Goal: Transaction & Acquisition: Register for event/course

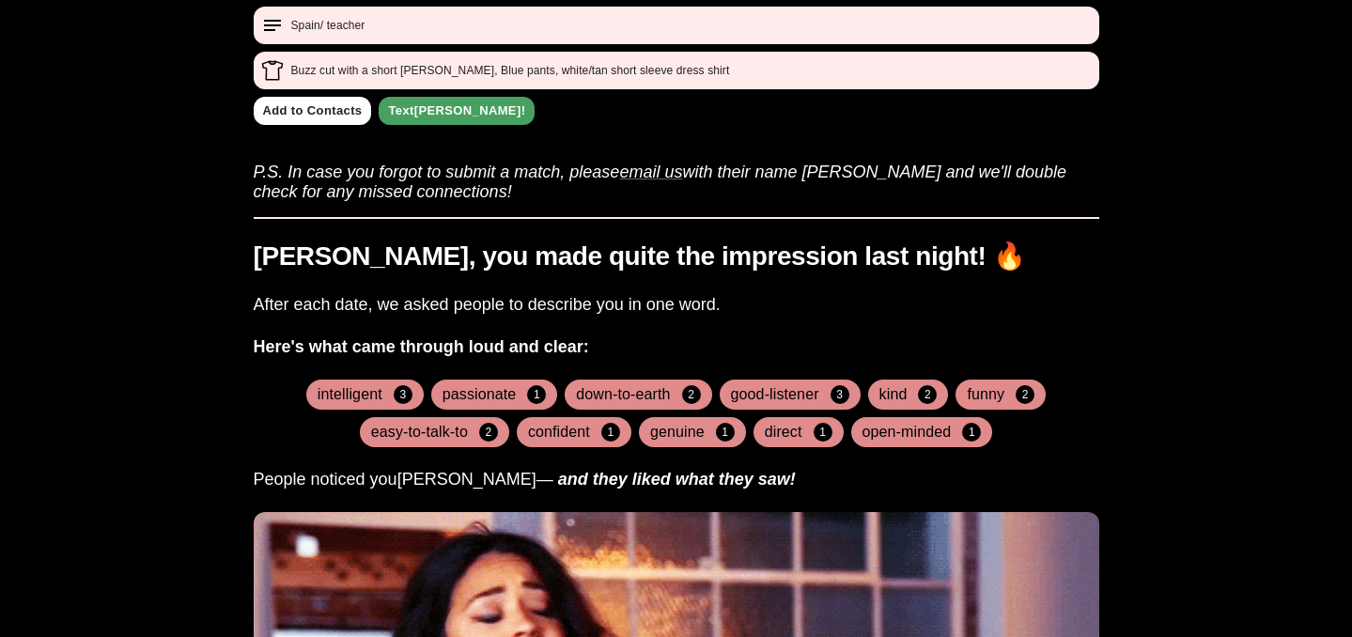
scroll to position [908, 0]
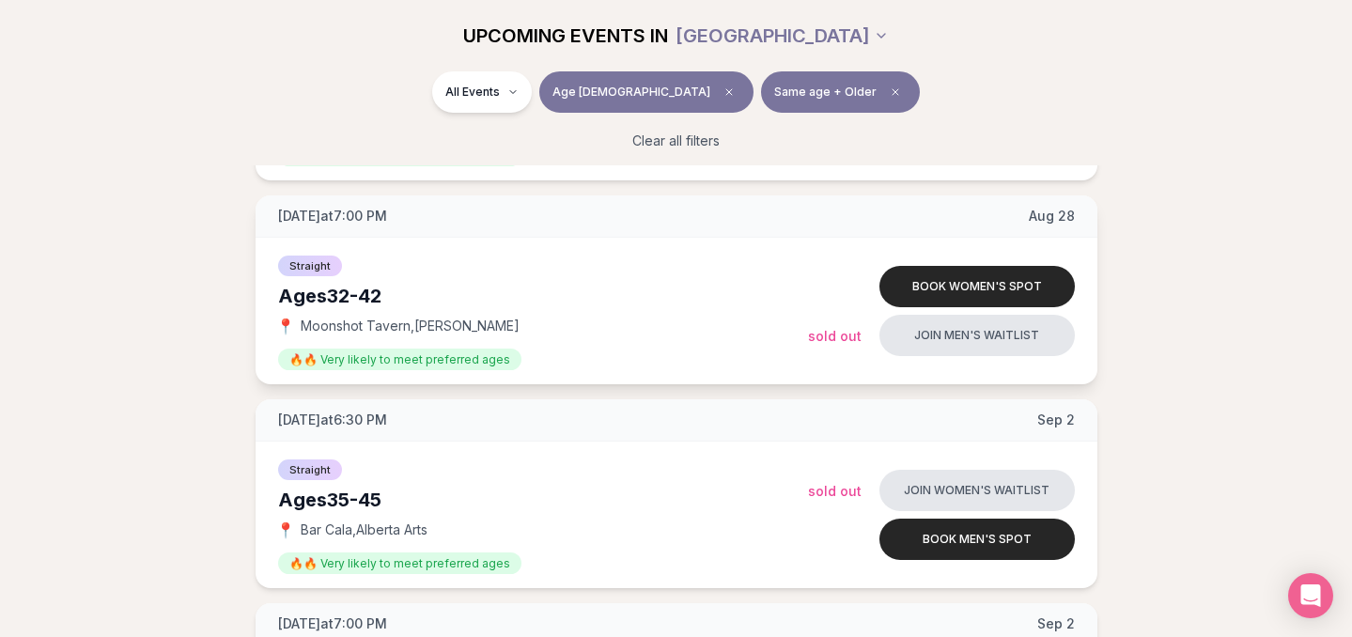
scroll to position [2627, 0]
click at [974, 275] on button "Book women's spot" at bounding box center [976, 287] width 195 height 41
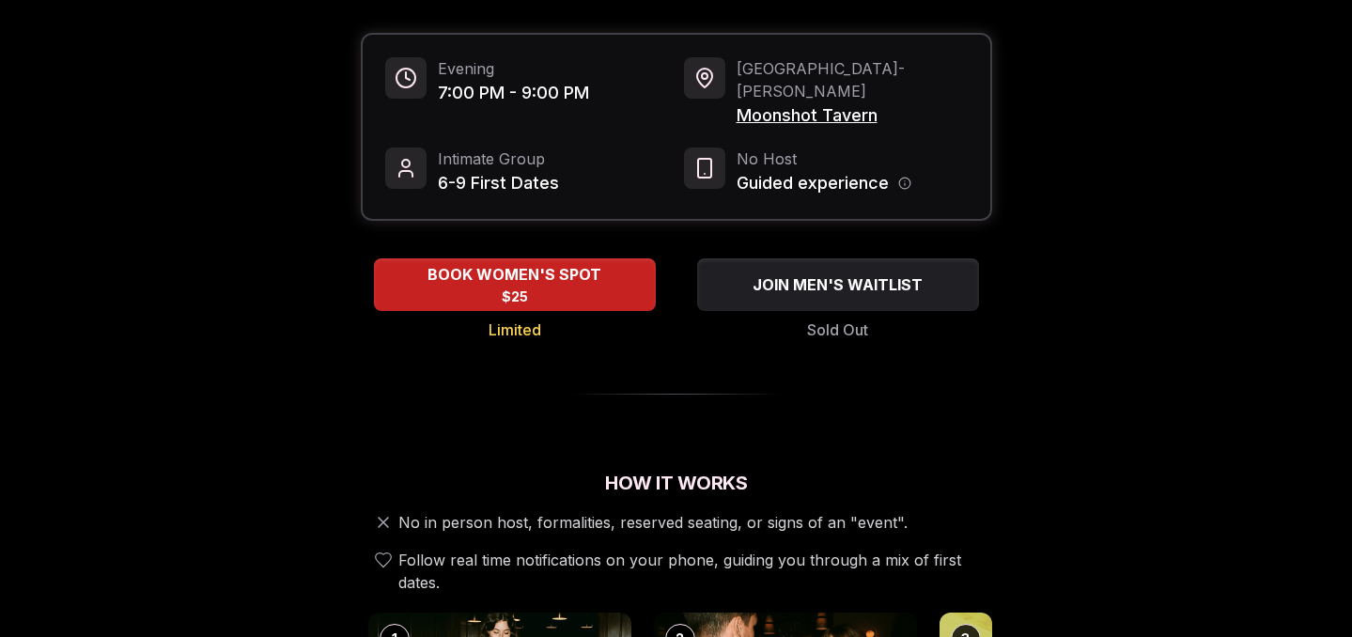
scroll to position [173, 0]
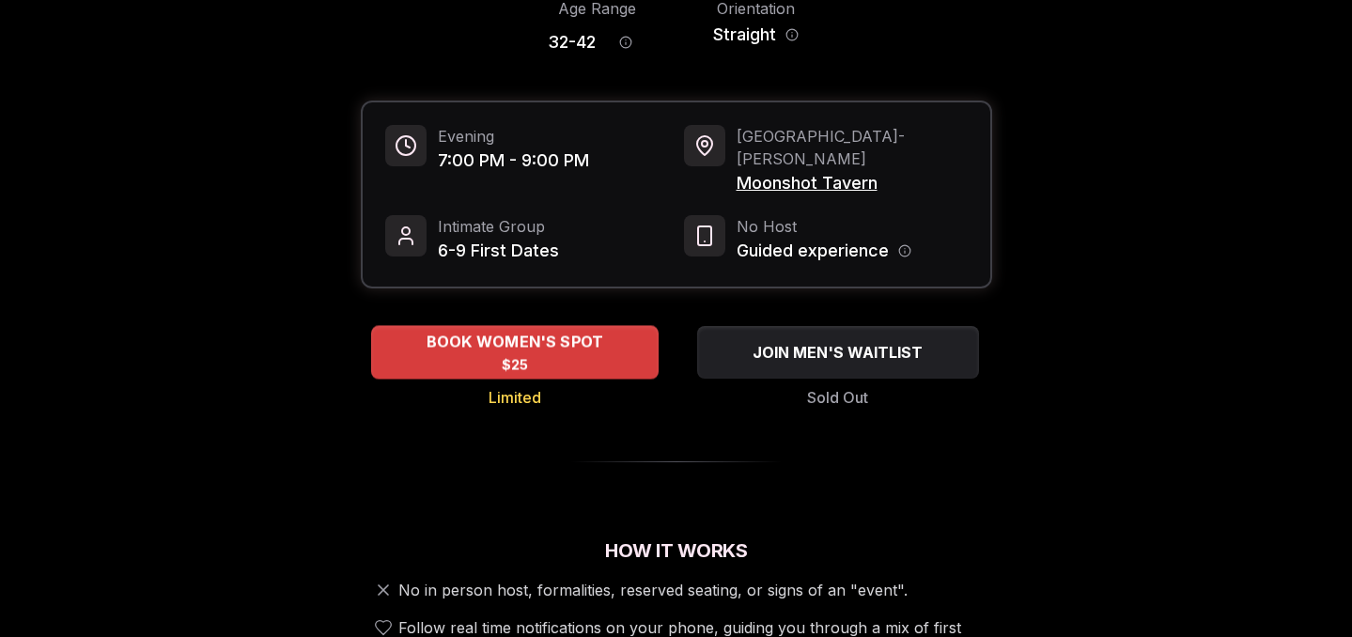
click at [515, 331] on span "BOOK WOMEN'S SPOT" at bounding box center [514, 342] width 185 height 23
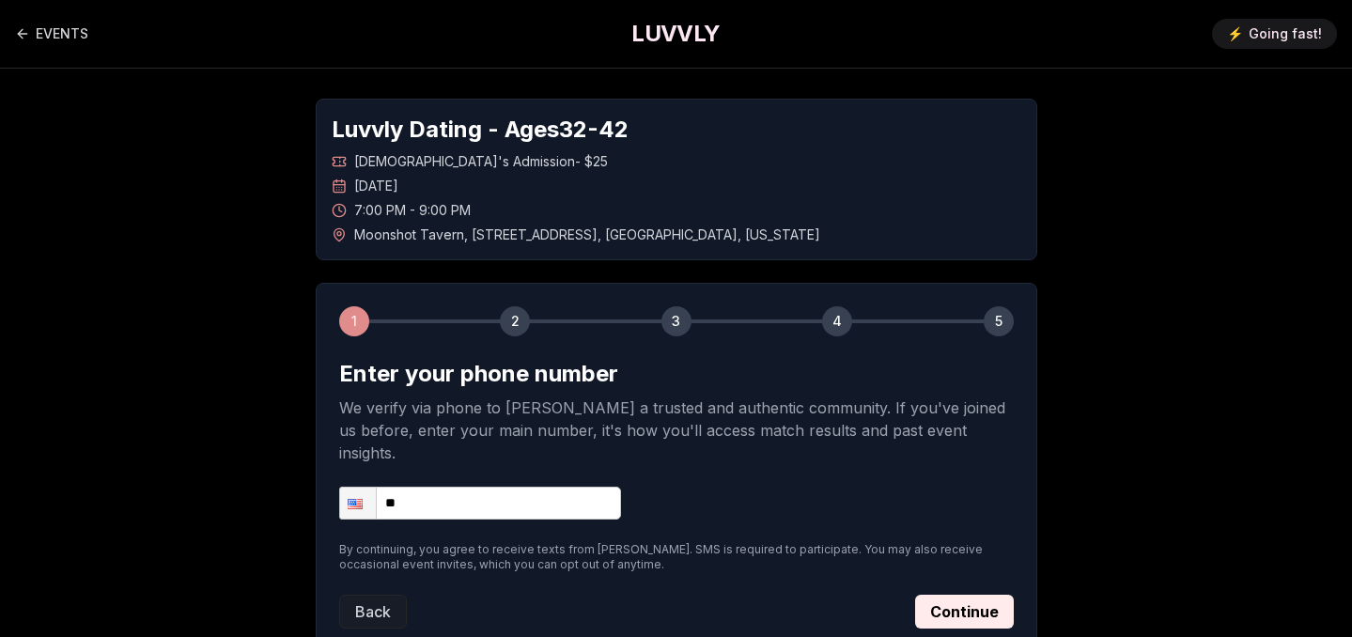
scroll to position [116, 0]
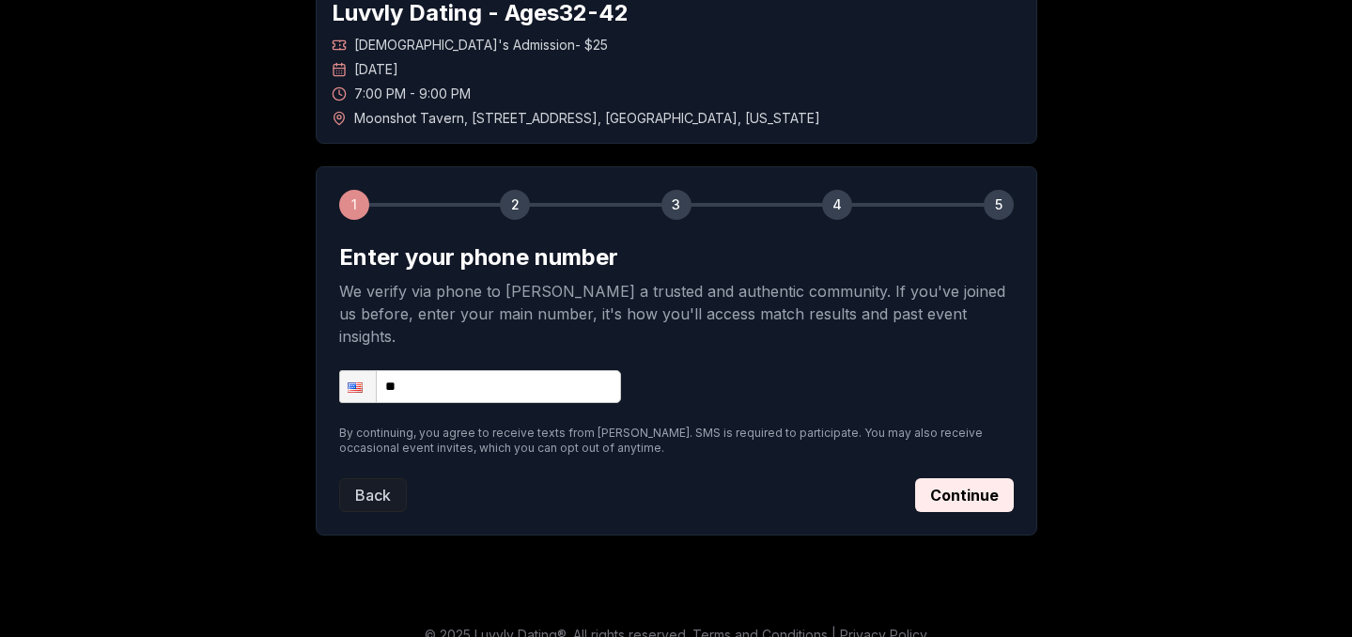
click at [493, 370] on input "**" at bounding box center [480, 386] width 282 height 33
type input "**********"
click at [937, 478] on button "Continue" at bounding box center [964, 495] width 99 height 34
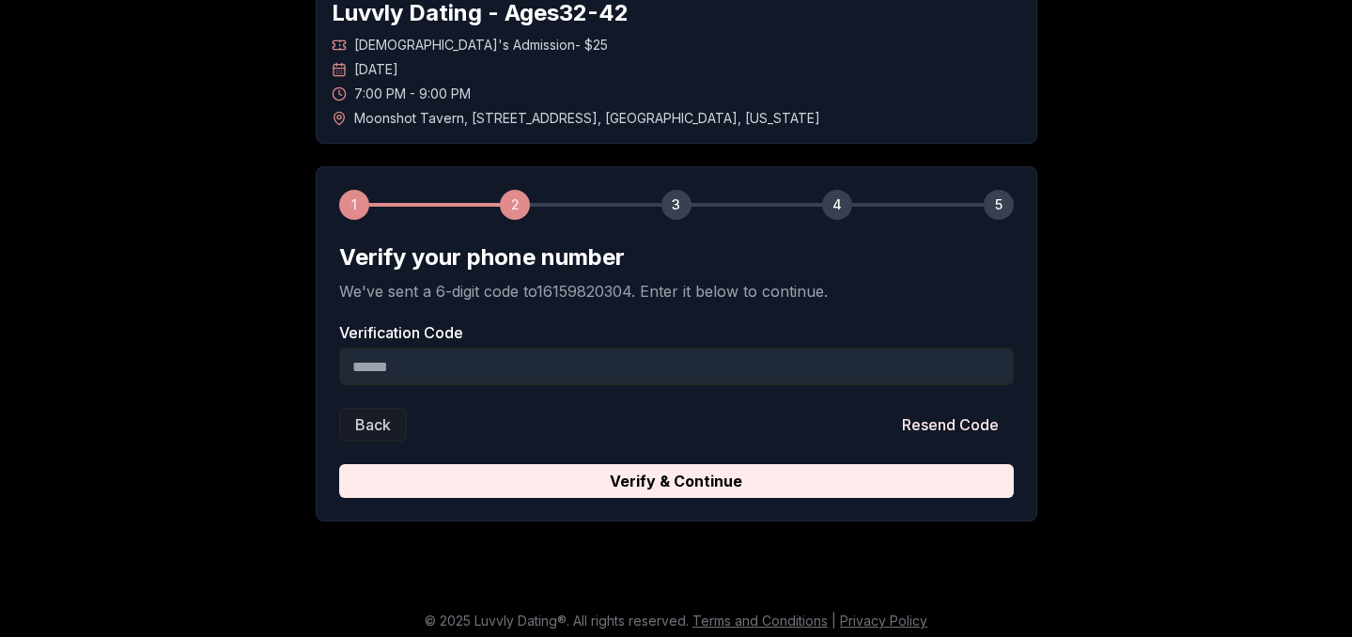
click at [441, 353] on input "Verification Code" at bounding box center [676, 367] width 674 height 38
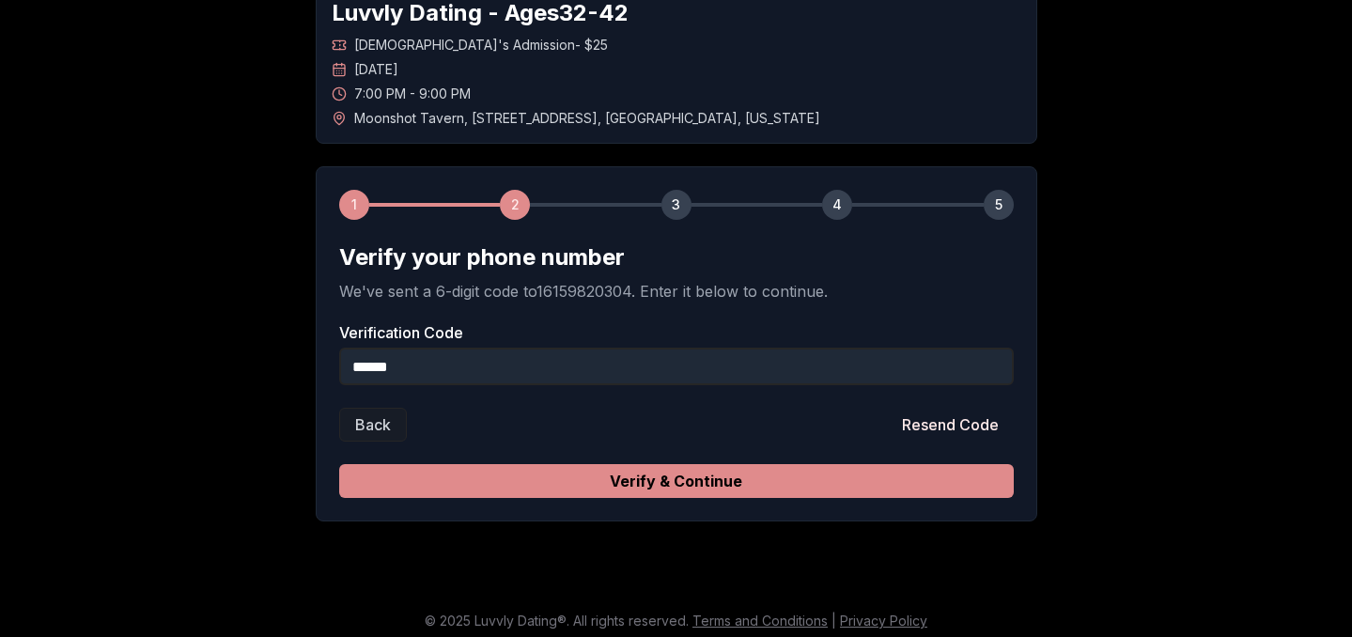
type input "******"
click at [420, 476] on button "Verify & Continue" at bounding box center [676, 481] width 674 height 34
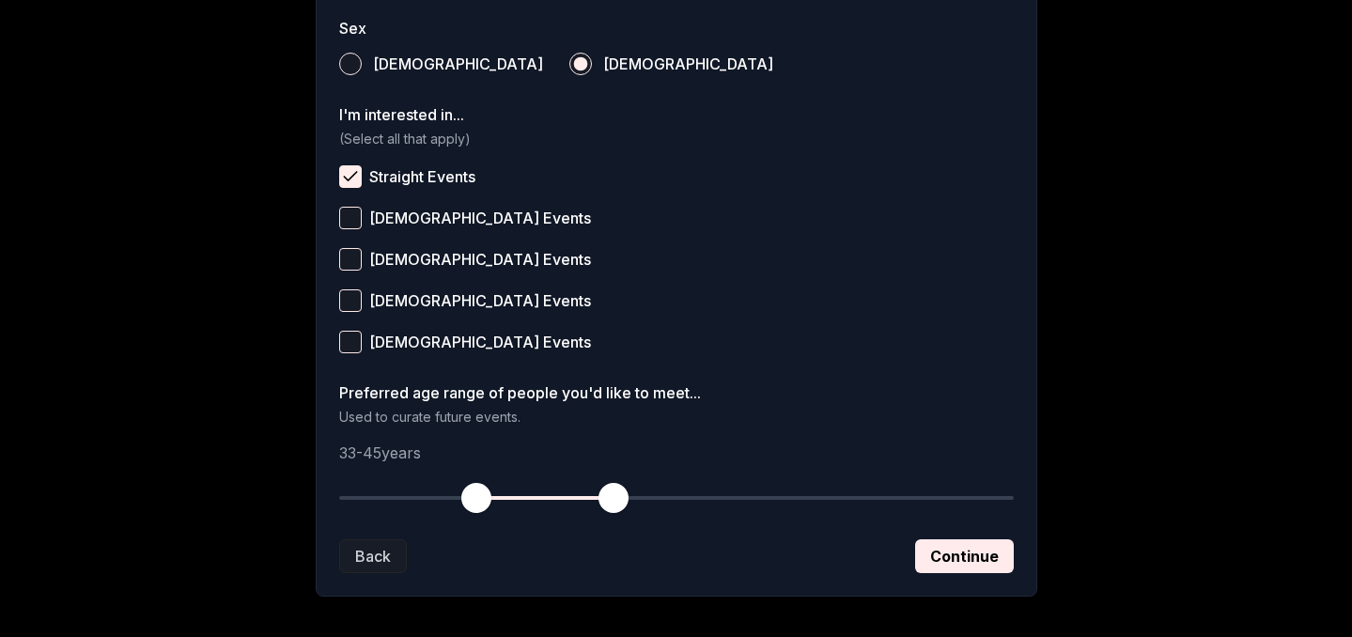
scroll to position [708, 0]
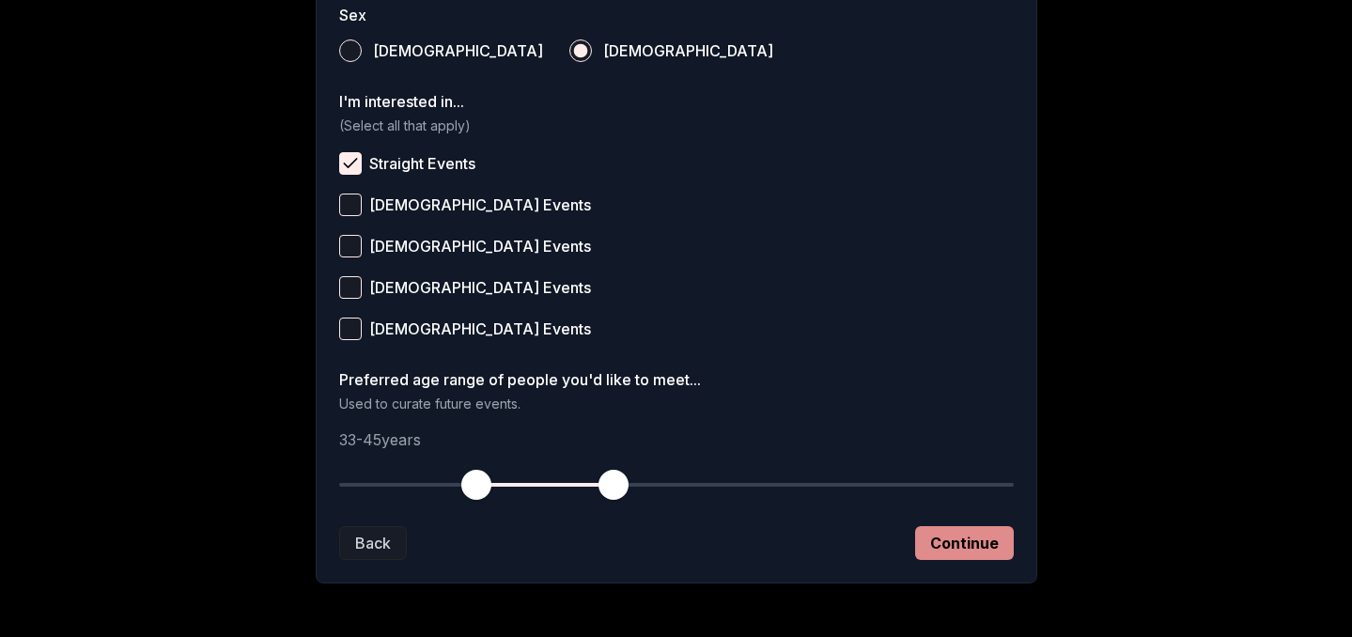
click at [960, 545] on button "Continue" at bounding box center [964, 543] width 99 height 34
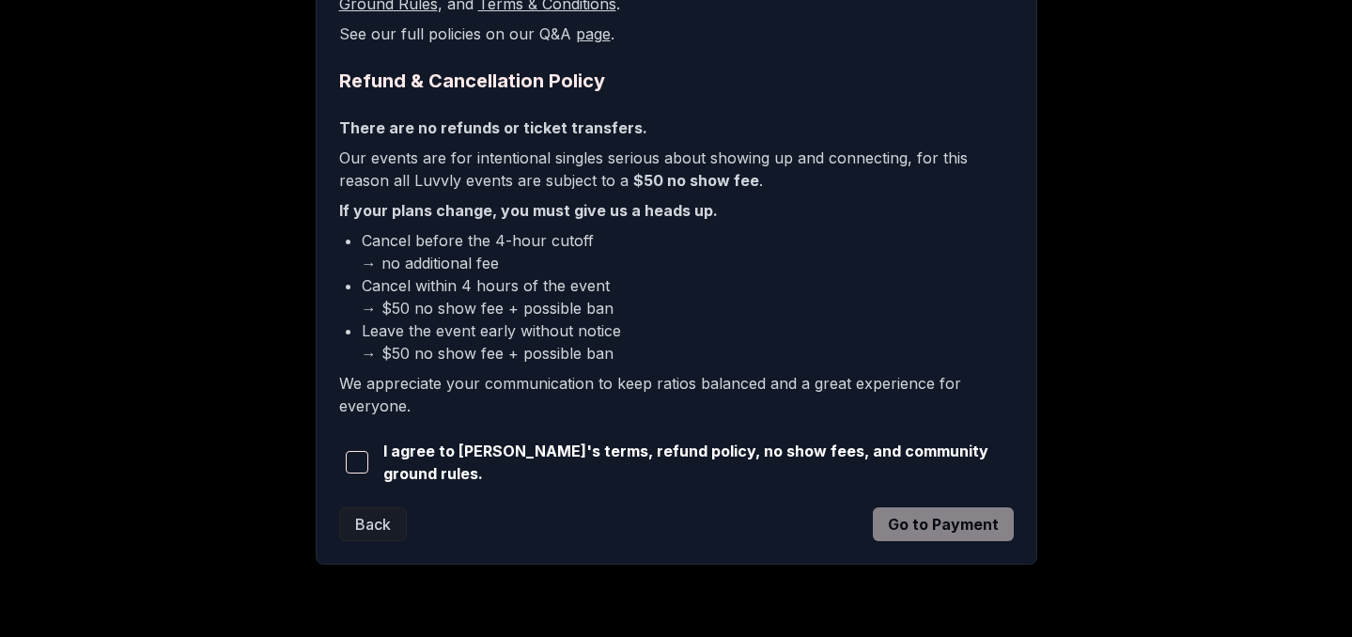
scroll to position [474, 0]
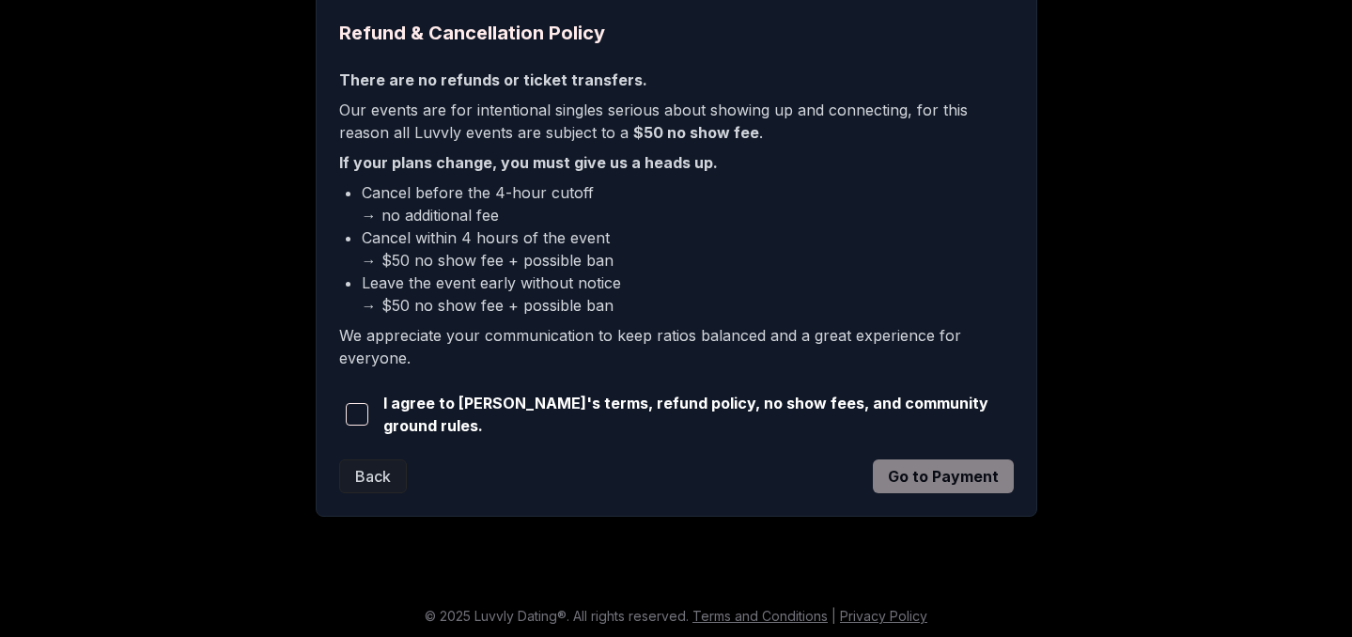
click at [352, 404] on span "button" at bounding box center [357, 414] width 23 height 23
click at [918, 471] on button "Go to Payment" at bounding box center [943, 476] width 141 height 34
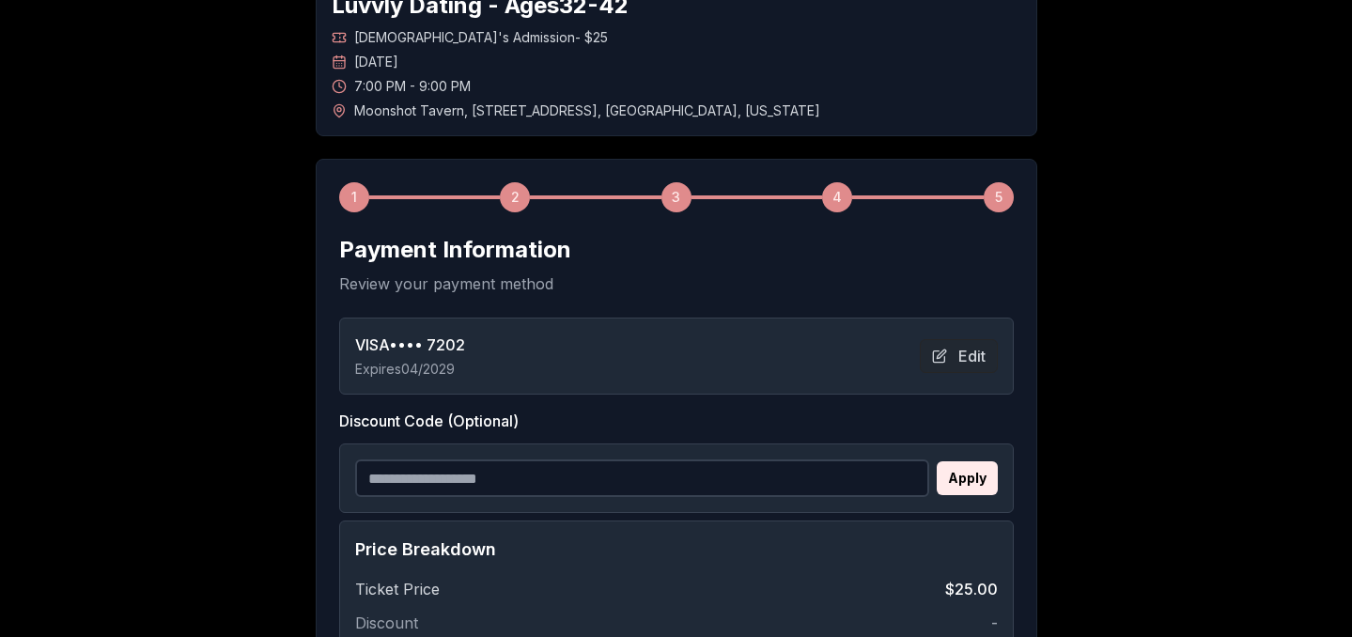
scroll to position [413, 0]
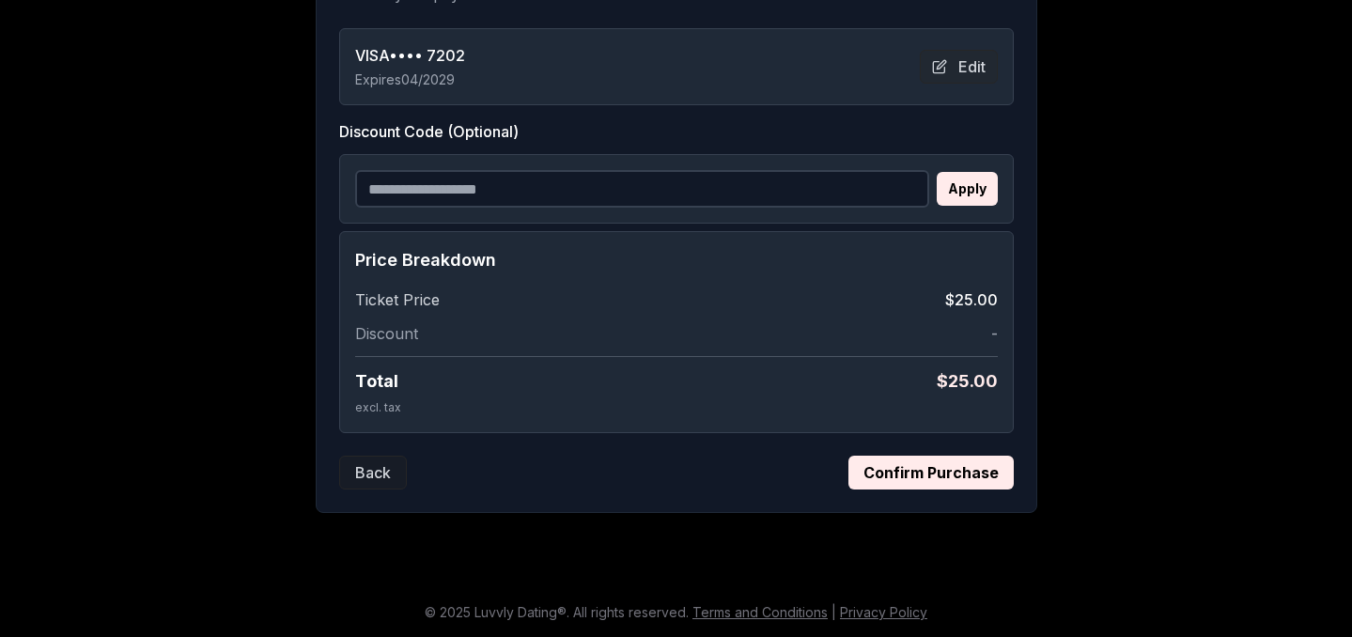
click at [923, 471] on button "Confirm Purchase" at bounding box center [930, 473] width 165 height 34
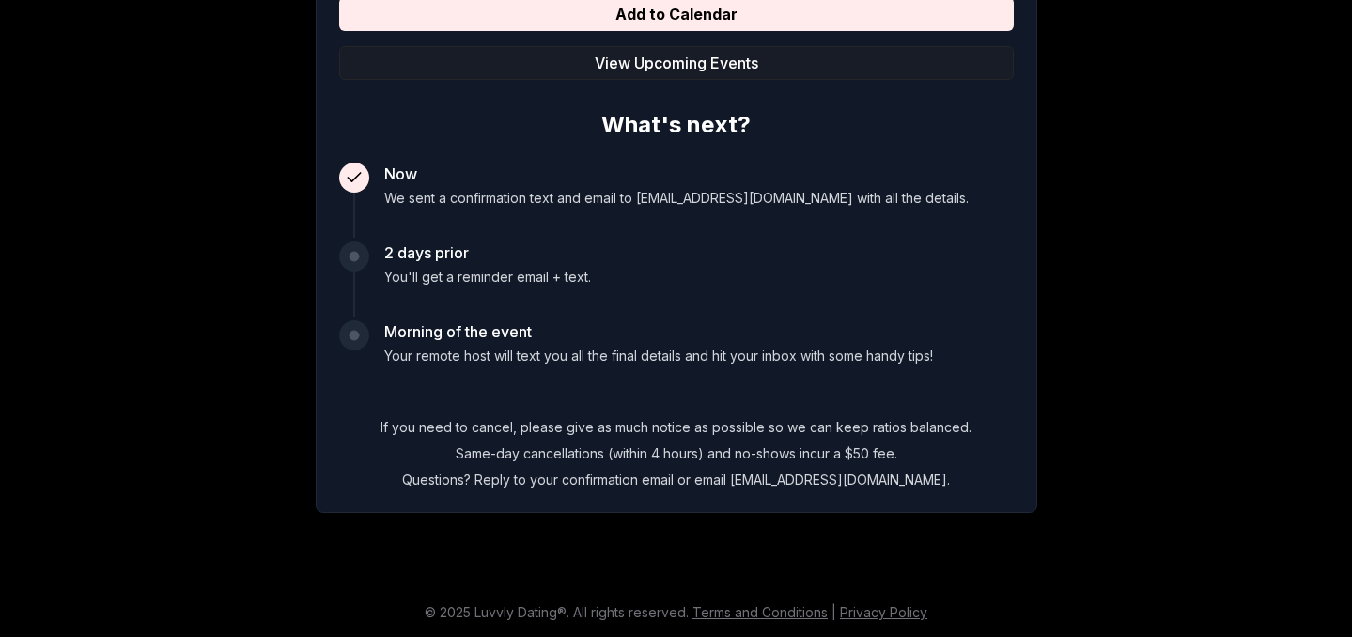
scroll to position [411, 0]
